Goal: Task Accomplishment & Management: Complete application form

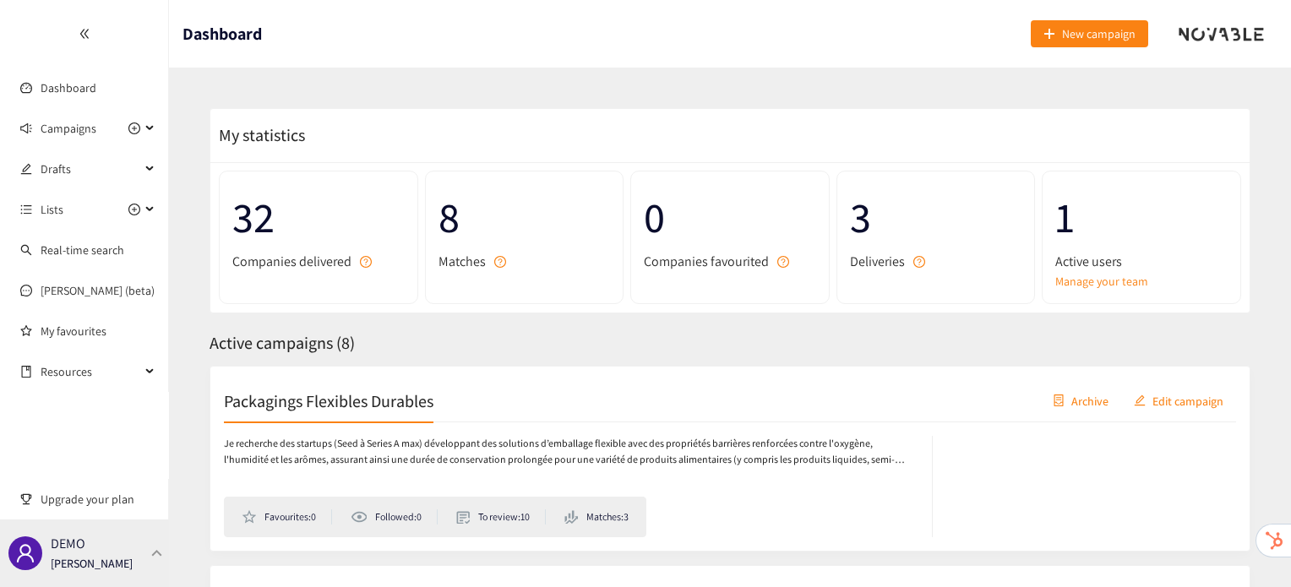
click at [121, 530] on div "DEMO [PERSON_NAME]" at bounding box center [84, 554] width 169 height 68
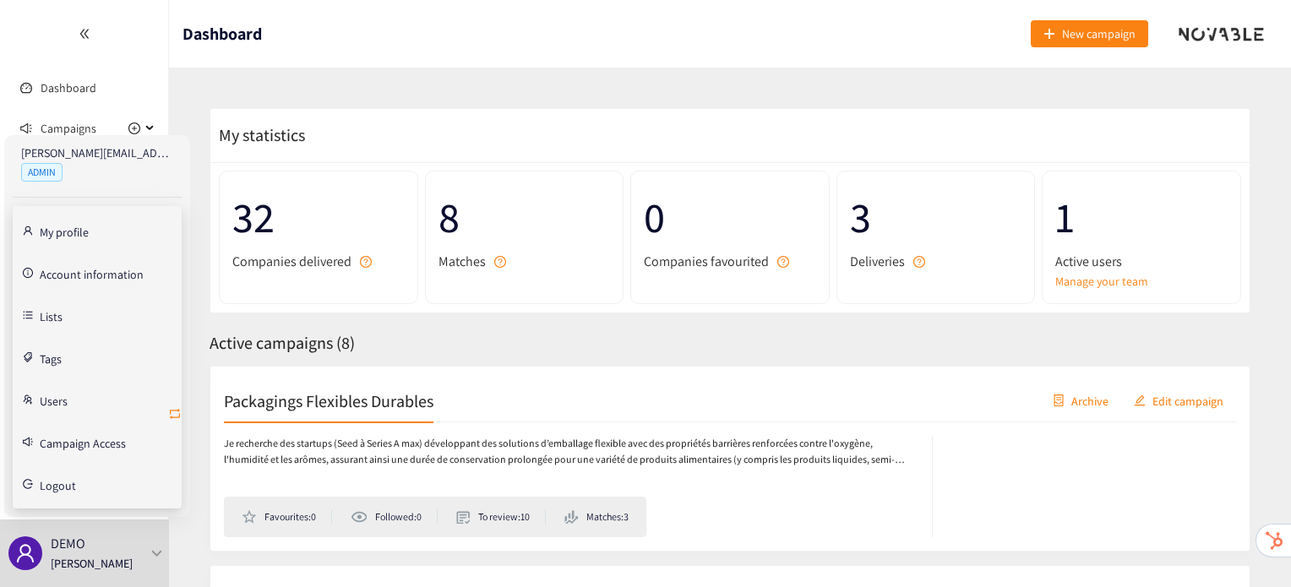
click at [171, 414] on icon "retweet" at bounding box center [175, 414] width 14 height 14
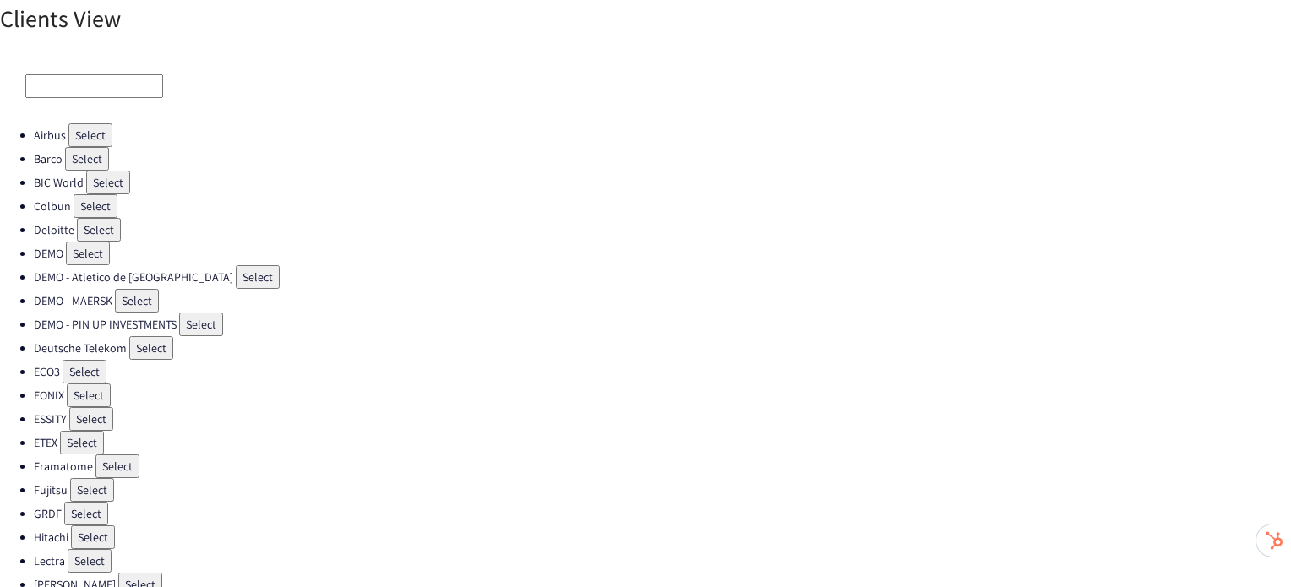
click at [75, 437] on button "Select" at bounding box center [82, 443] width 44 height 24
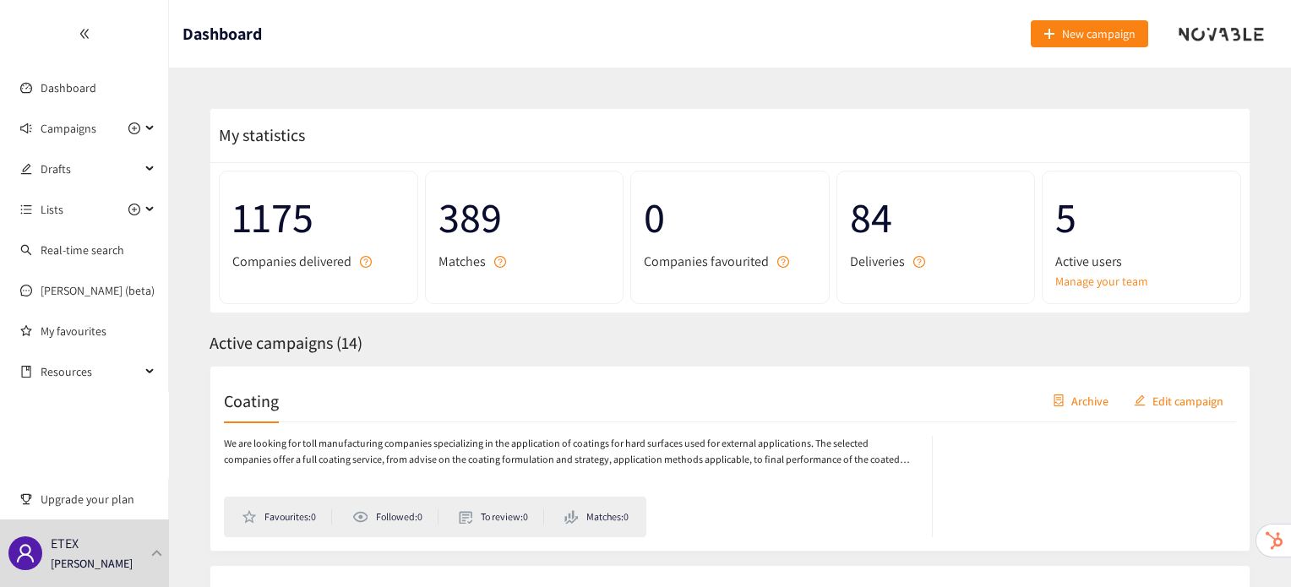
click at [267, 398] on h2 "Coating" at bounding box center [251, 401] width 55 height 24
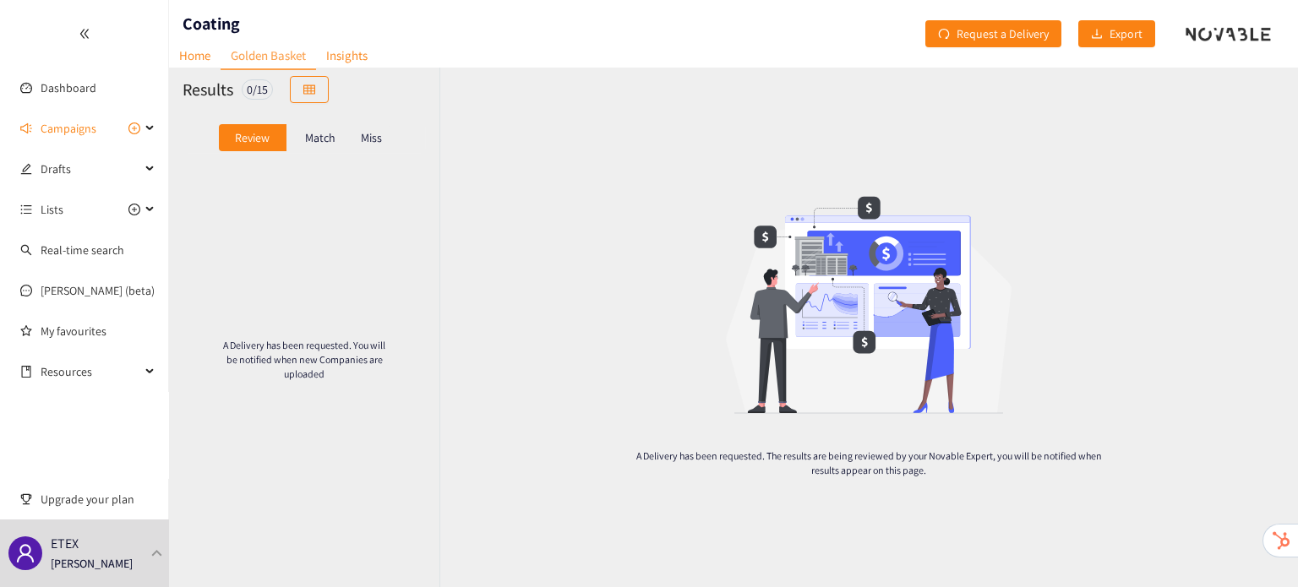
click at [362, 136] on p "Miss" at bounding box center [371, 138] width 21 height 14
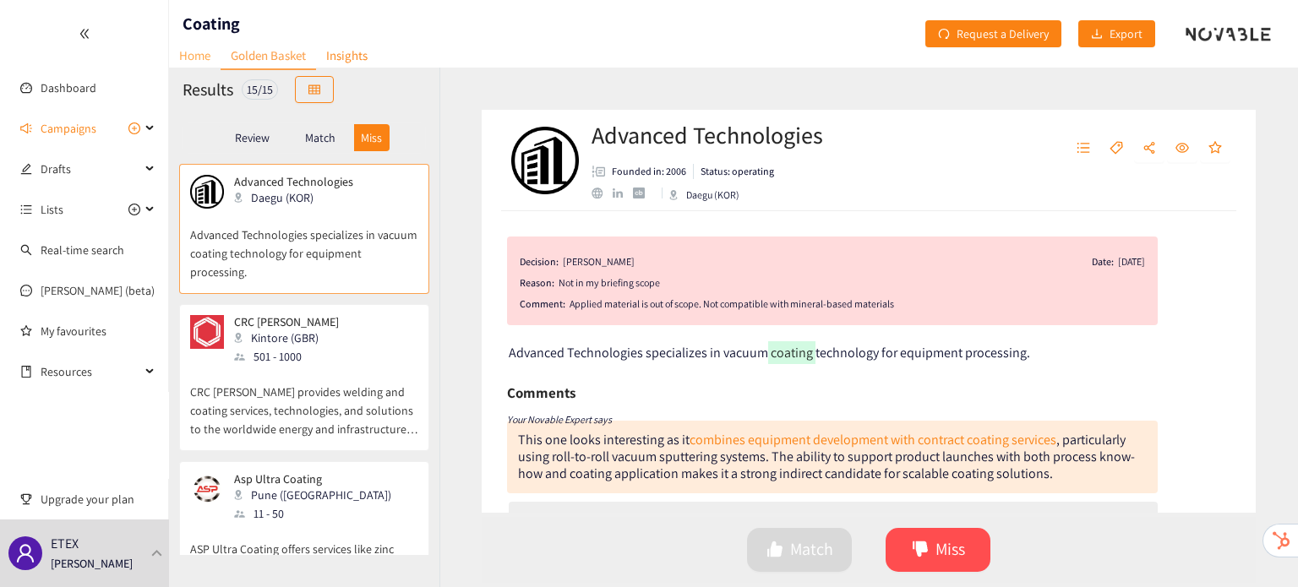
click at [192, 47] on link "Home" at bounding box center [195, 55] width 52 height 26
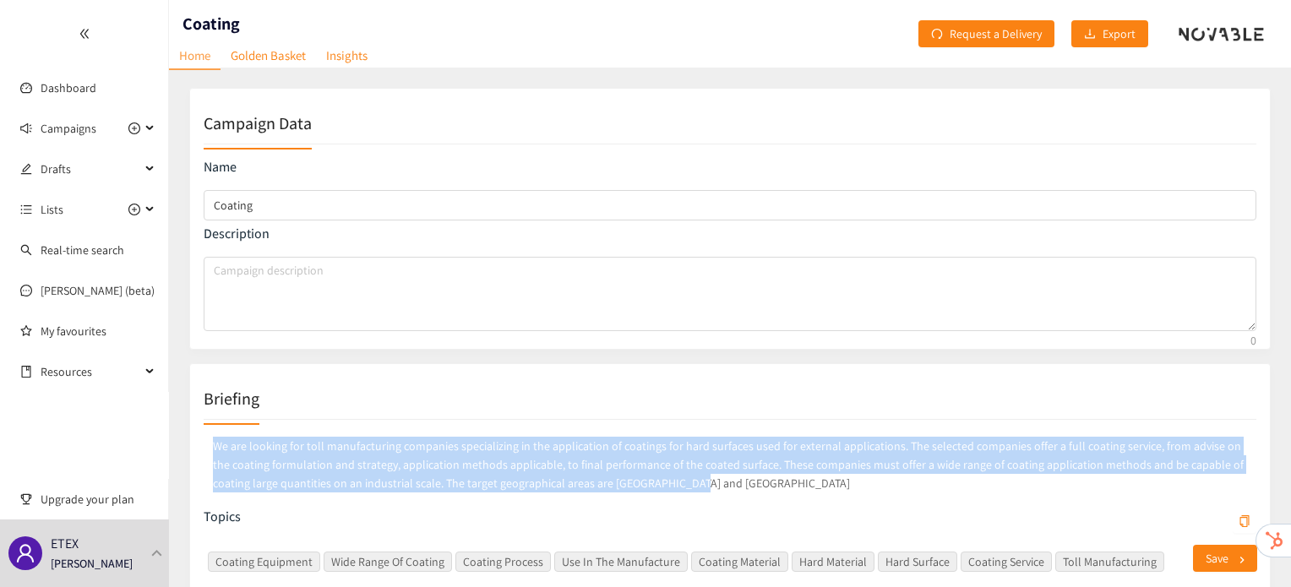
drag, startPoint x: 210, startPoint y: 443, endPoint x: 660, endPoint y: 493, distance: 453.2
click at [660, 493] on p "We are looking for toll manufacturing companies specializing in the application…" at bounding box center [730, 465] width 1053 height 63
copy p "We are looking for toll manufacturing companies specializing in the application…"
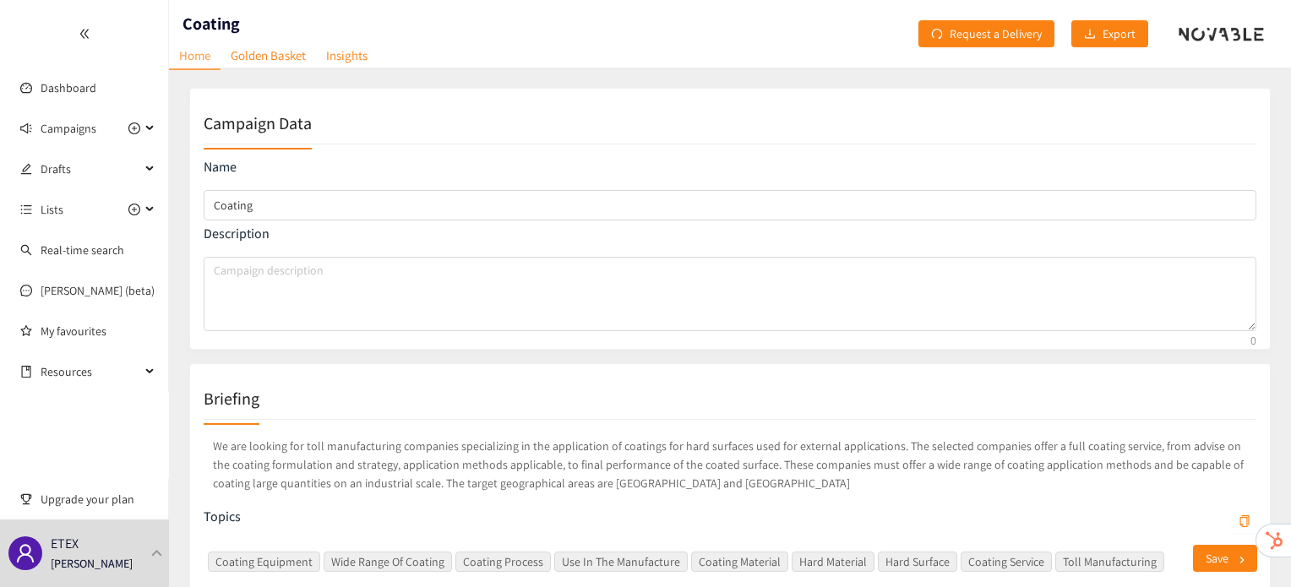
click at [594, 405] on div "Briefing" at bounding box center [730, 399] width 1053 height 42
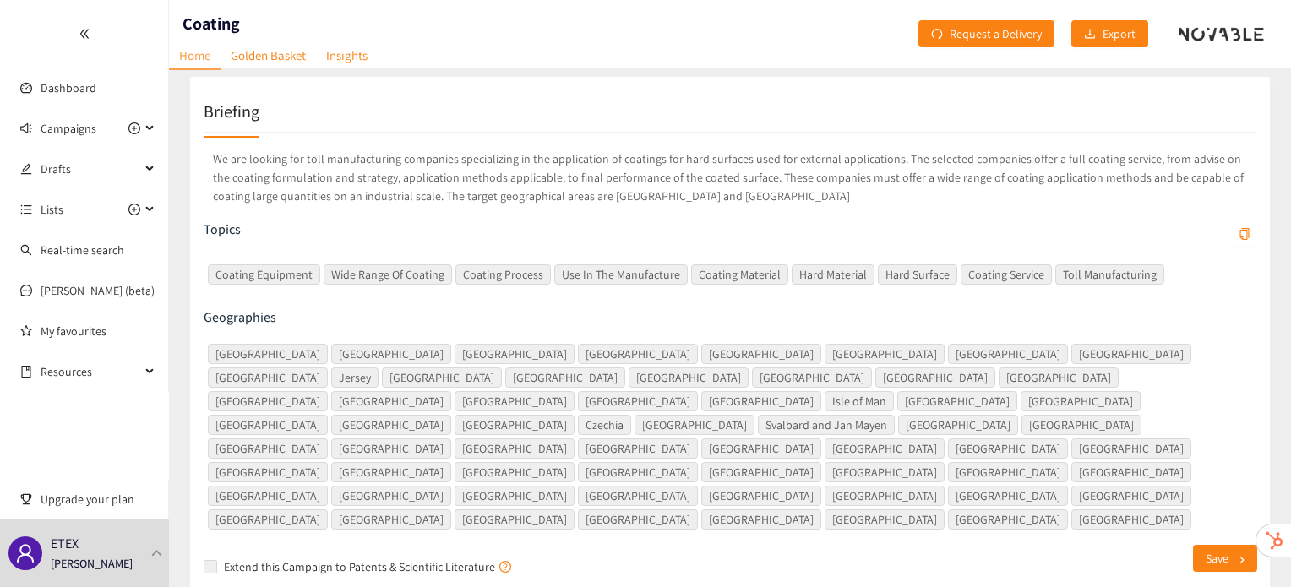
scroll to position [287, 0]
drag, startPoint x: 182, startPoint y: 401, endPoint x: 577, endPoint y: 141, distance: 473.0
click at [577, 141] on div "We are looking for toll manufacturing companies specializing in the application…" at bounding box center [730, 357] width 1053 height 448
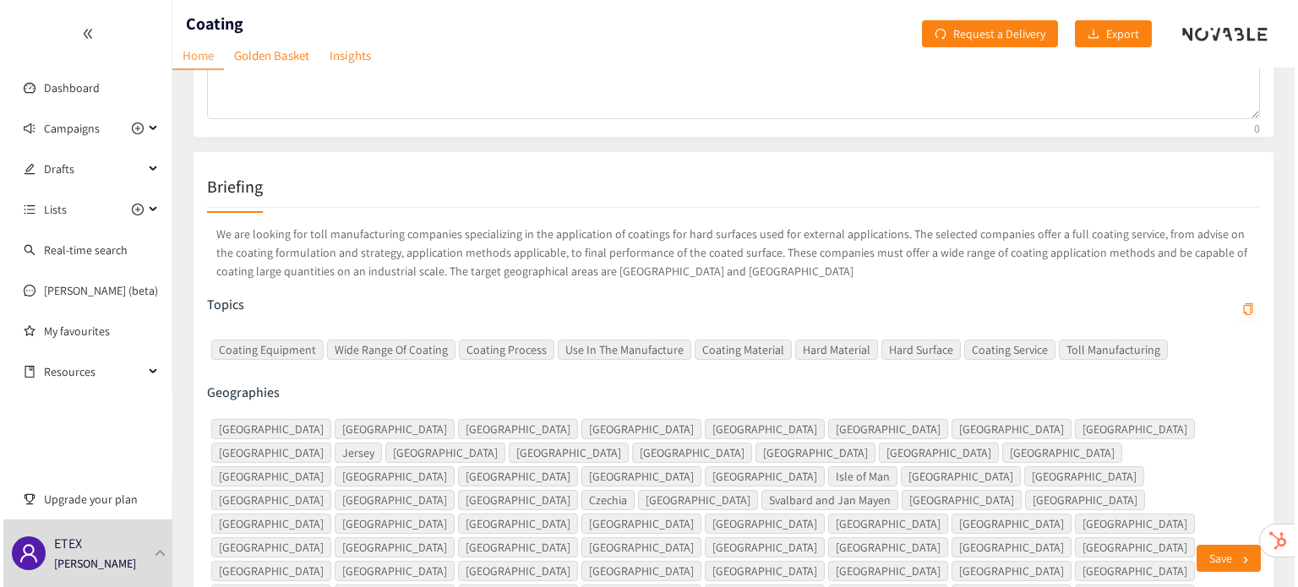
scroll to position [0, 0]
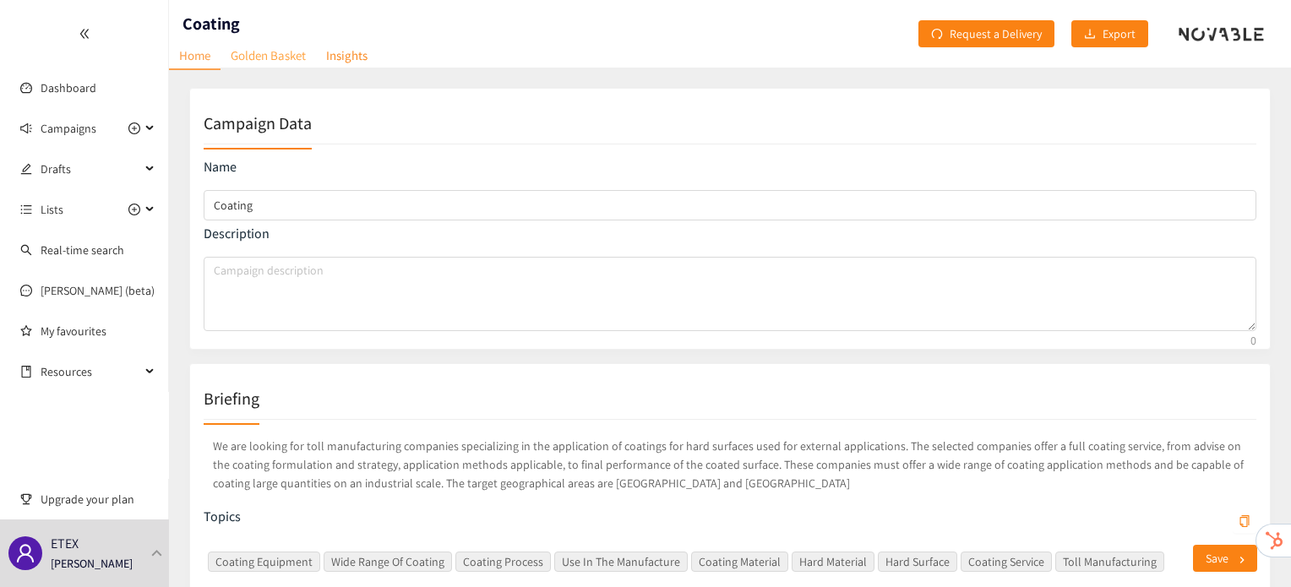
click at [275, 58] on link "Golden Basket" at bounding box center [269, 55] width 96 height 26
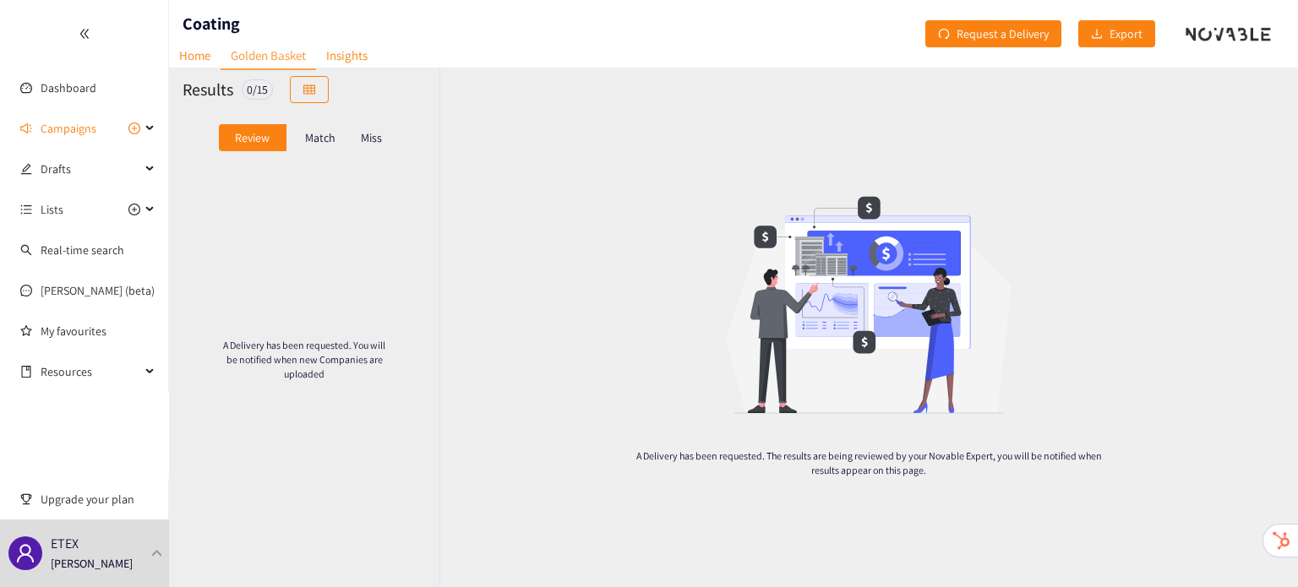
click at [356, 134] on div "Miss" at bounding box center [371, 137] width 35 height 27
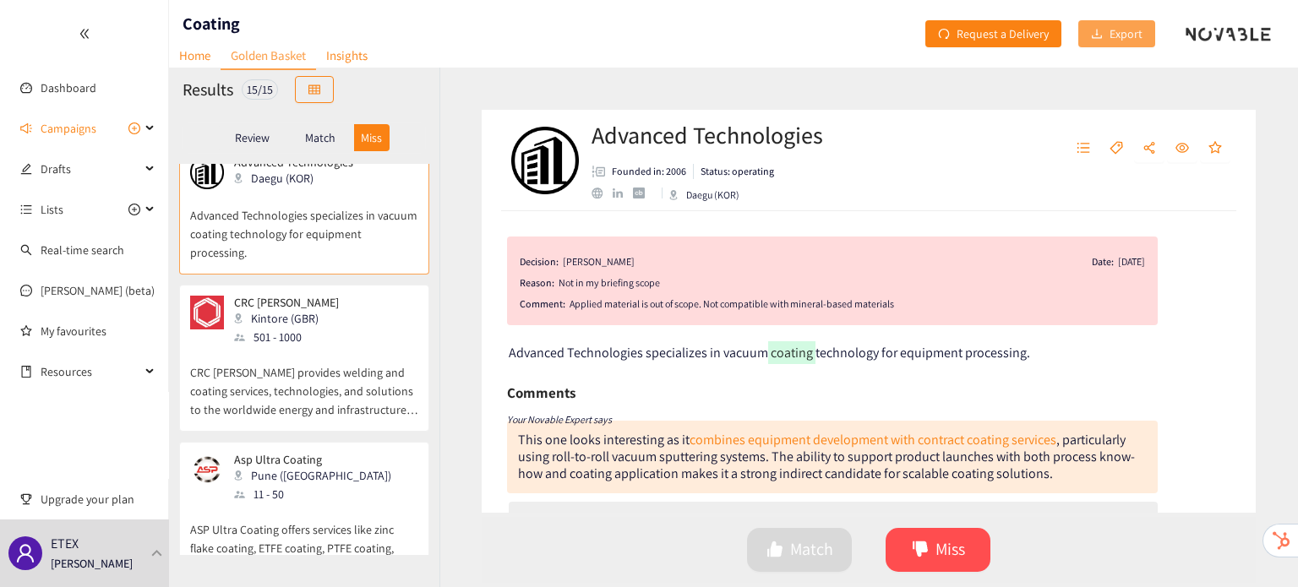
click at [1099, 38] on icon "download" at bounding box center [1097, 34] width 12 height 12
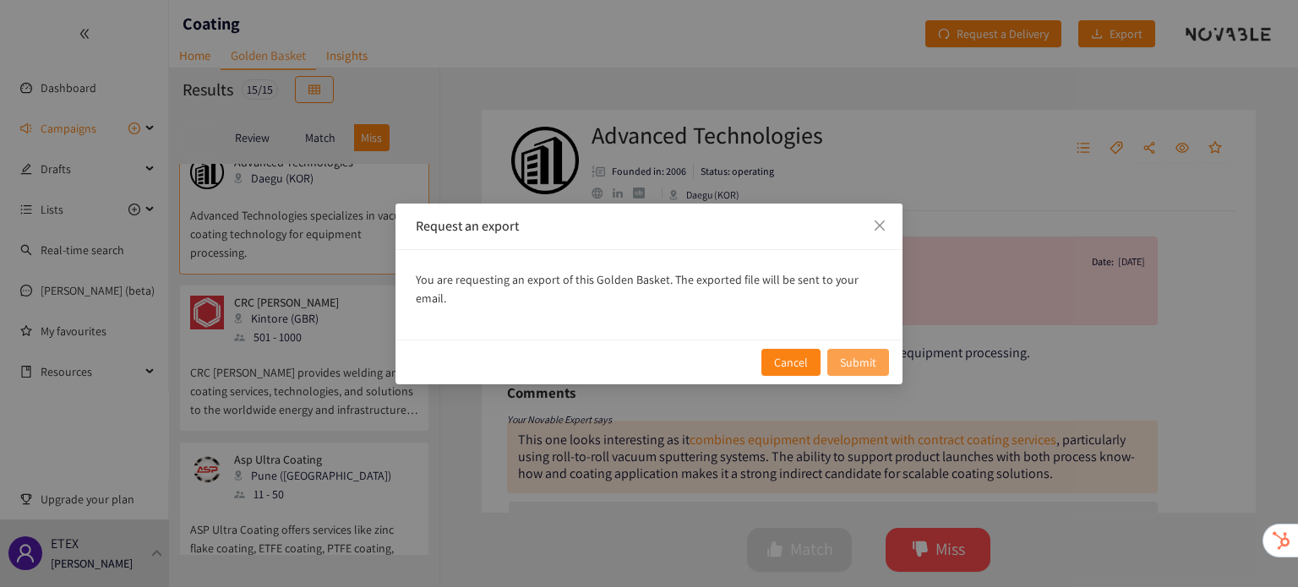
click at [873, 353] on span "Submit" at bounding box center [858, 362] width 36 height 19
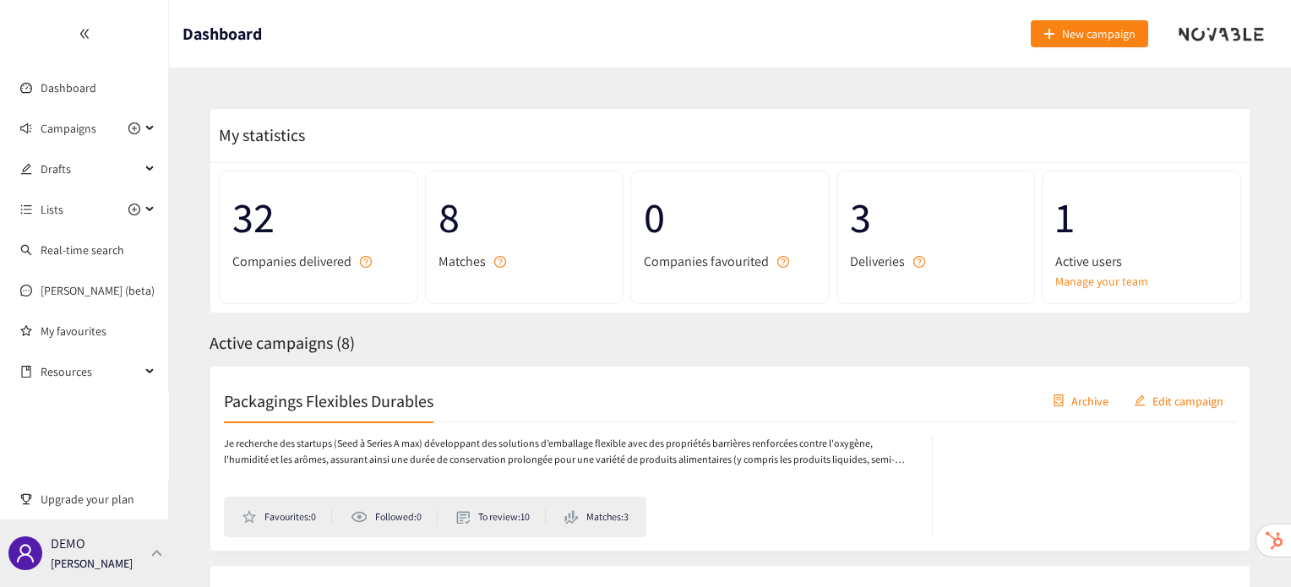
click at [91, 554] on div "DEMO [PERSON_NAME]" at bounding box center [92, 553] width 82 height 25
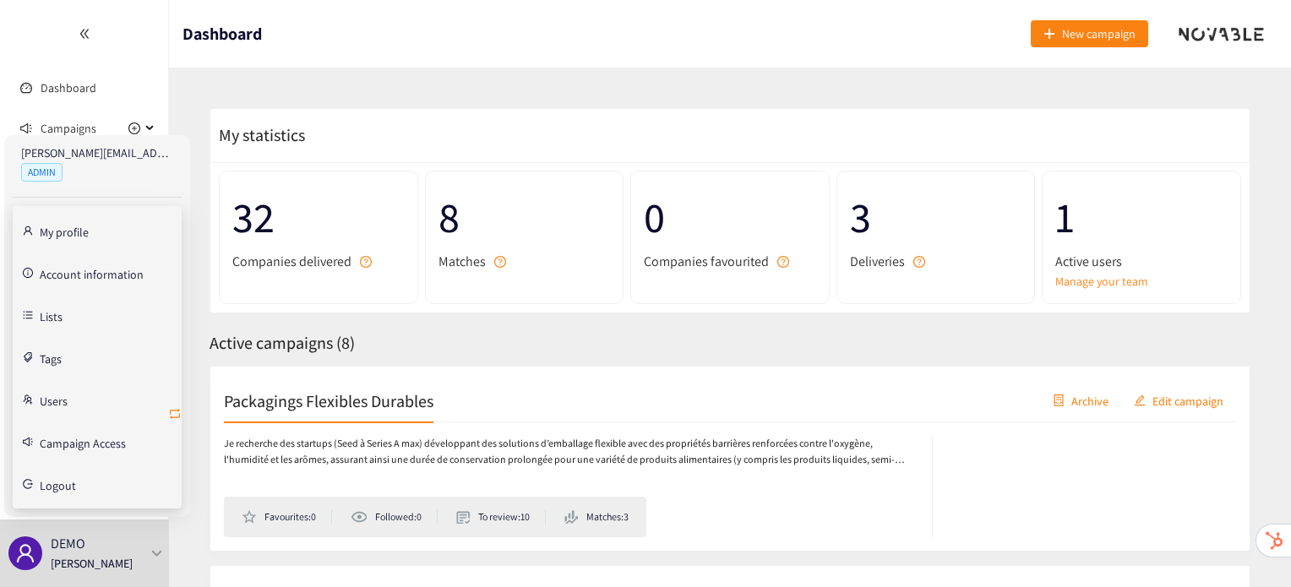
click at [172, 415] on icon "retweet" at bounding box center [175, 414] width 10 height 10
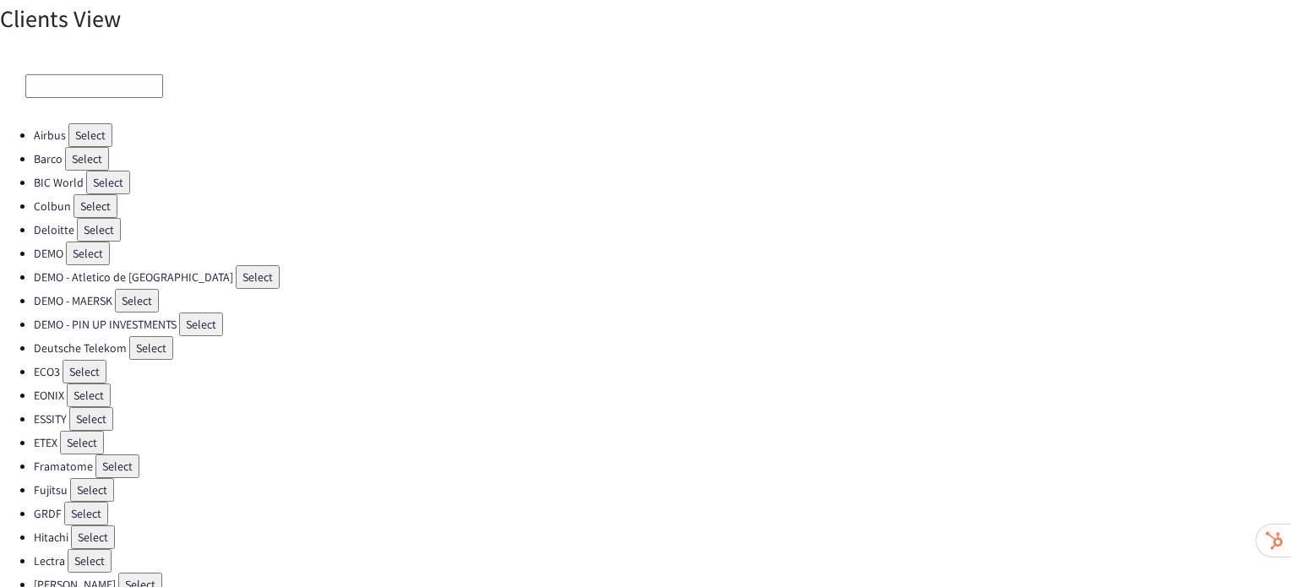
click at [81, 93] on input at bounding box center [94, 86] width 138 height 24
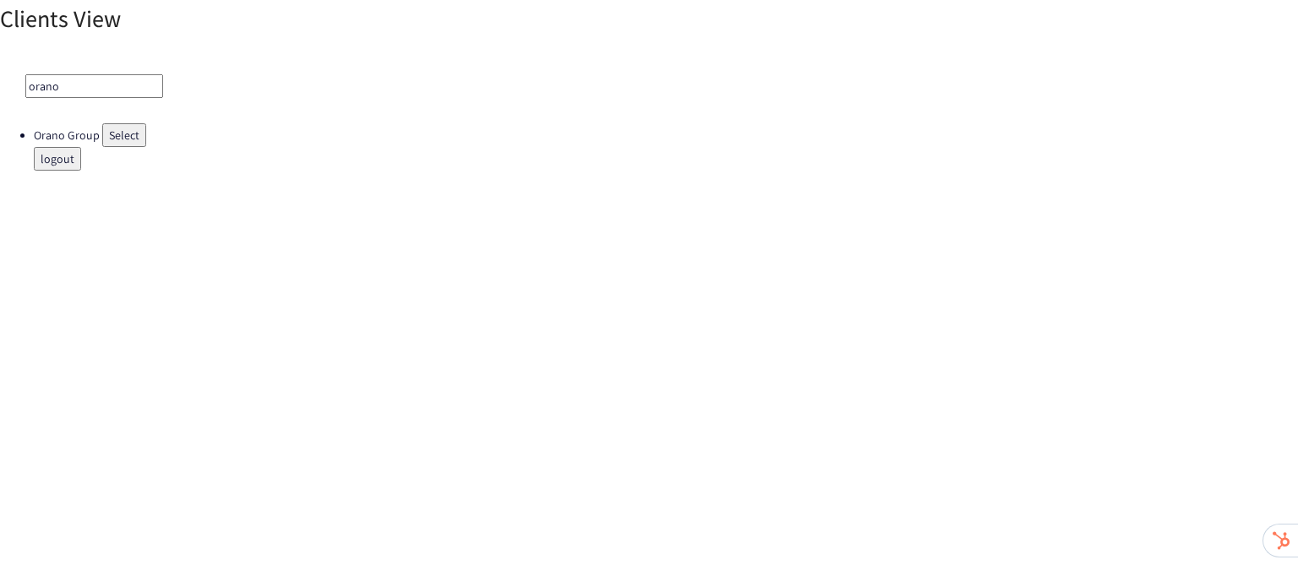
type input "orano"
click at [108, 128] on button "Select" at bounding box center [124, 135] width 44 height 24
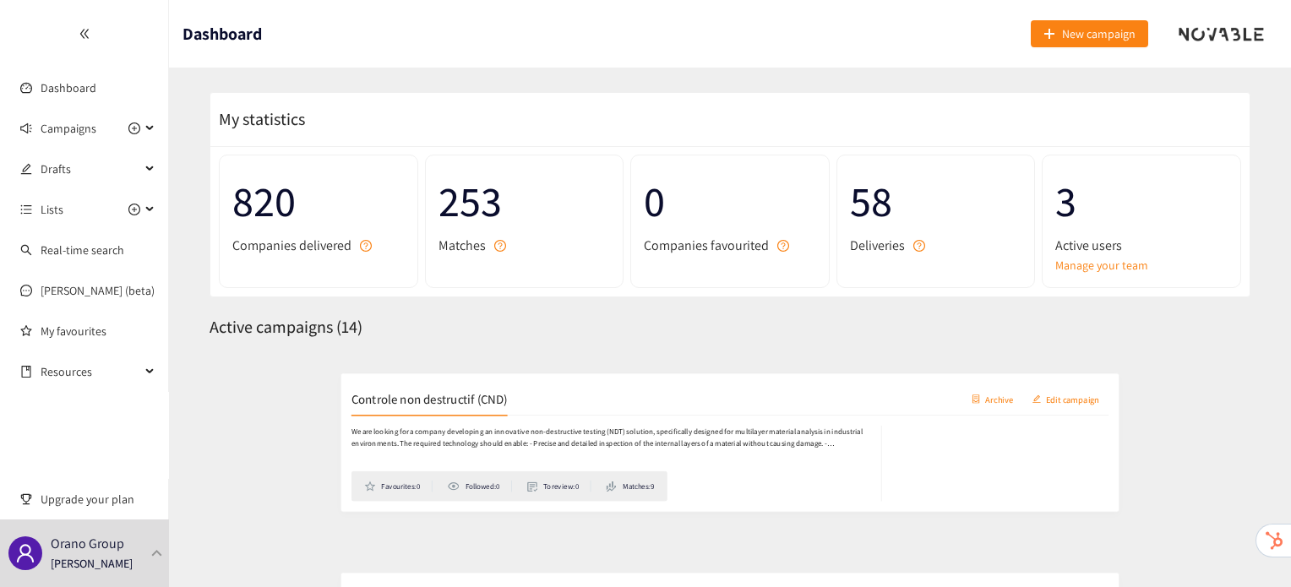
scroll to position [15, 0]
click at [341, 365] on div "Controle non destructif (CND) Archive Edit campaign" at bounding box center [730, 386] width 1012 height 42
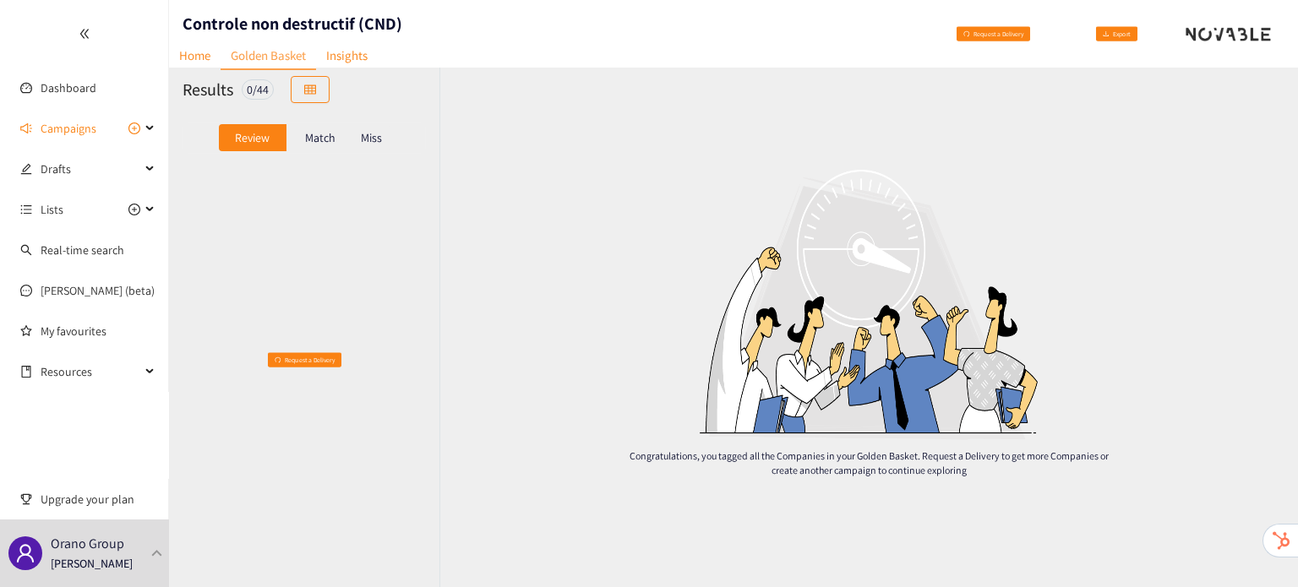
click at [324, 145] on p "Match" at bounding box center [320, 138] width 30 height 14
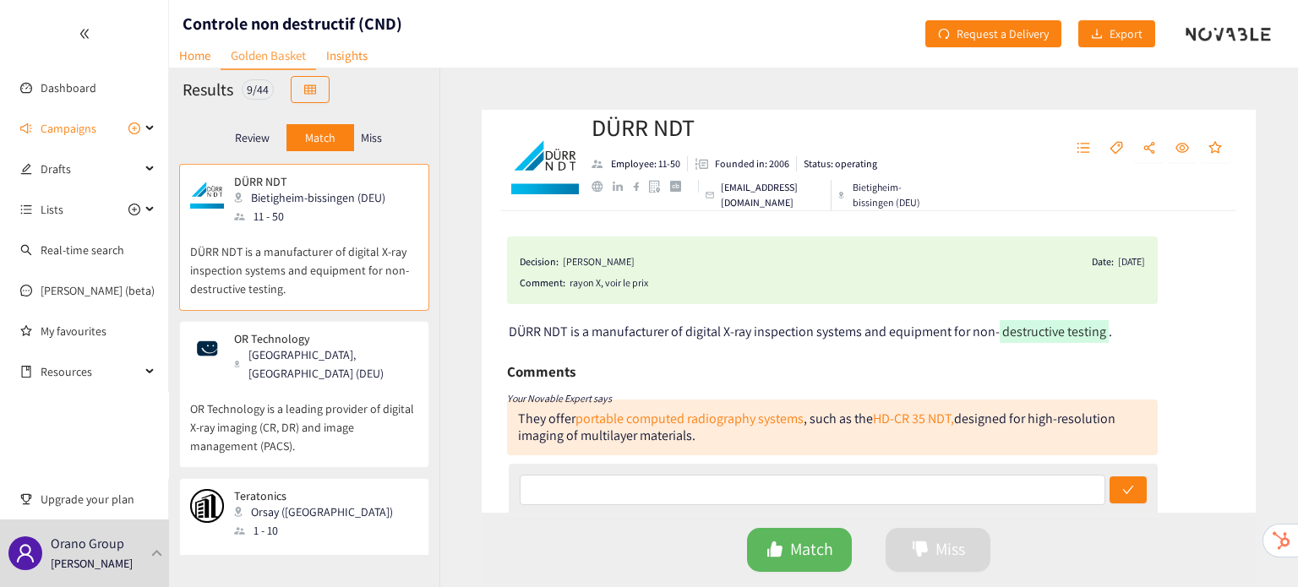
click at [375, 137] on p "Miss" at bounding box center [371, 138] width 21 height 14
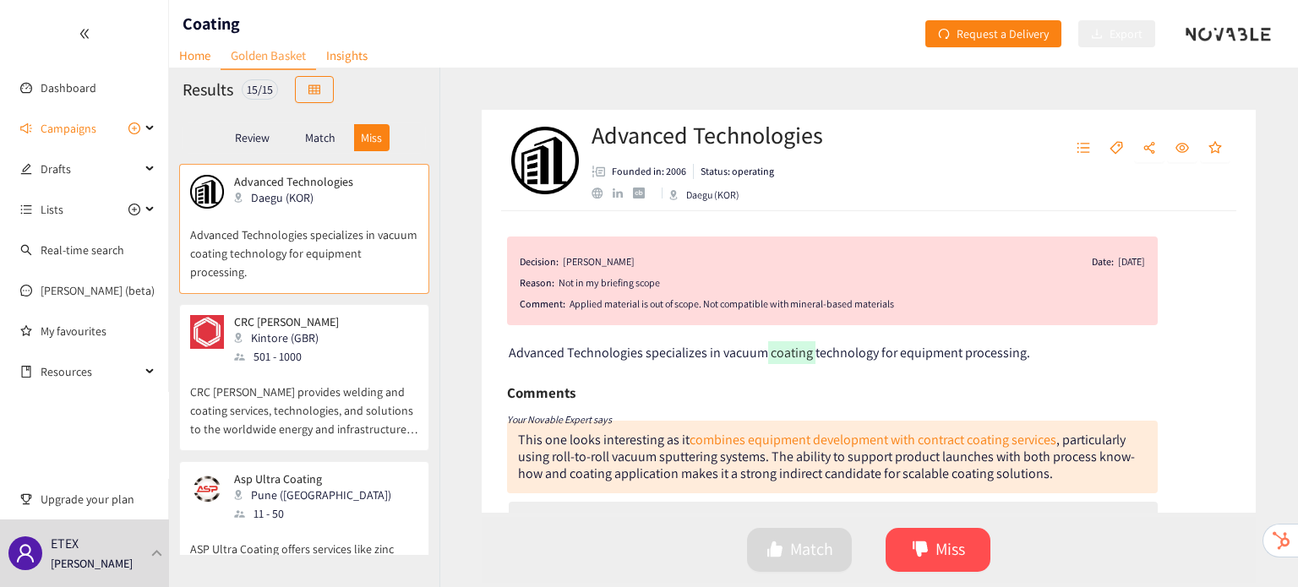
scroll to position [19, 0]
